Goal: Task Accomplishment & Management: Complete application form

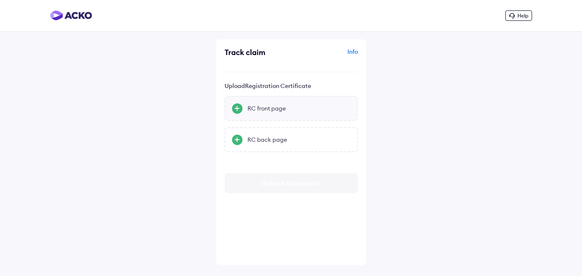
click at [288, 107] on div "RC front page" at bounding box center [298, 106] width 103 height 8
click at [0, 0] on input "RC front page" at bounding box center [0, 0] width 0 height 0
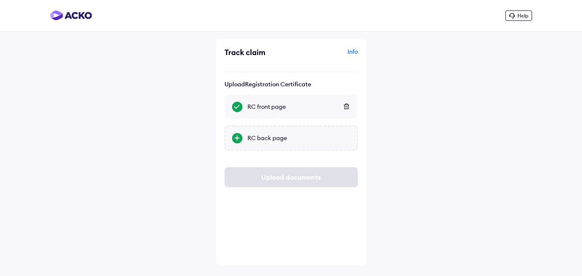
click at [238, 137] on div at bounding box center [237, 138] width 10 height 10
click at [0, 0] on input "RC back page" at bounding box center [0, 0] width 0 height 0
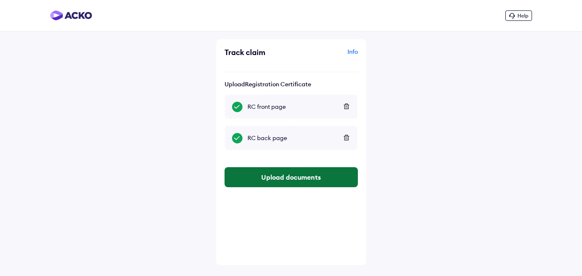
click at [284, 175] on button "Upload documents" at bounding box center [290, 177] width 133 height 20
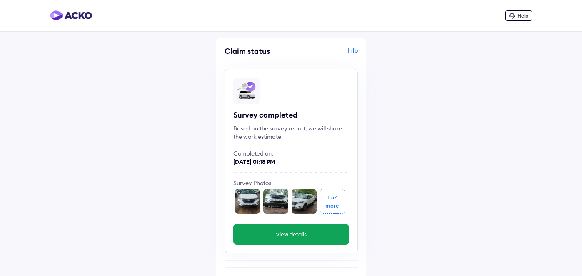
click at [294, 234] on button "View details" at bounding box center [291, 234] width 116 height 21
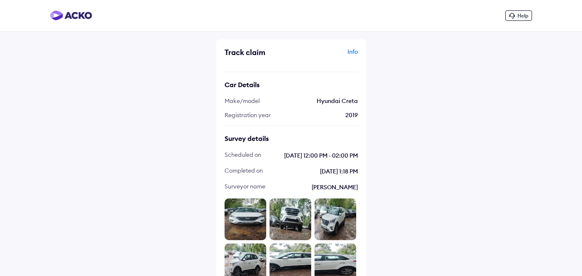
click at [80, 19] on img at bounding box center [71, 15] width 42 height 10
